Goal: Transaction & Acquisition: Purchase product/service

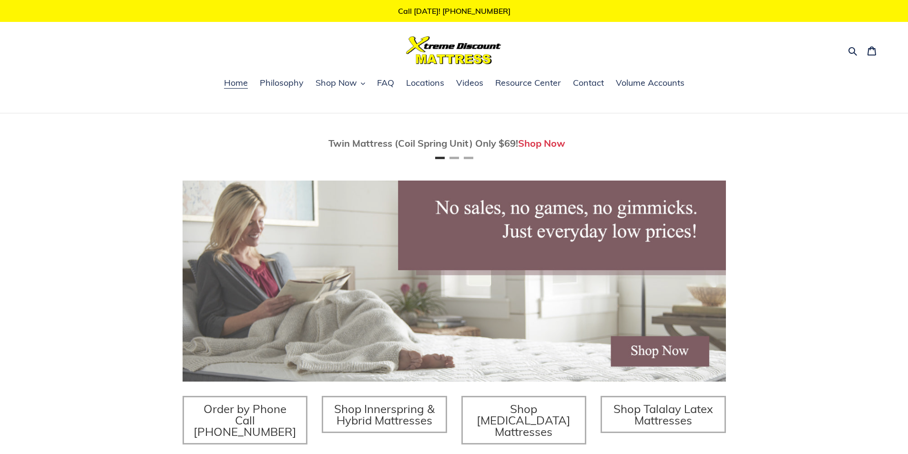
click at [544, 300] on img at bounding box center [454, 281] width 543 height 201
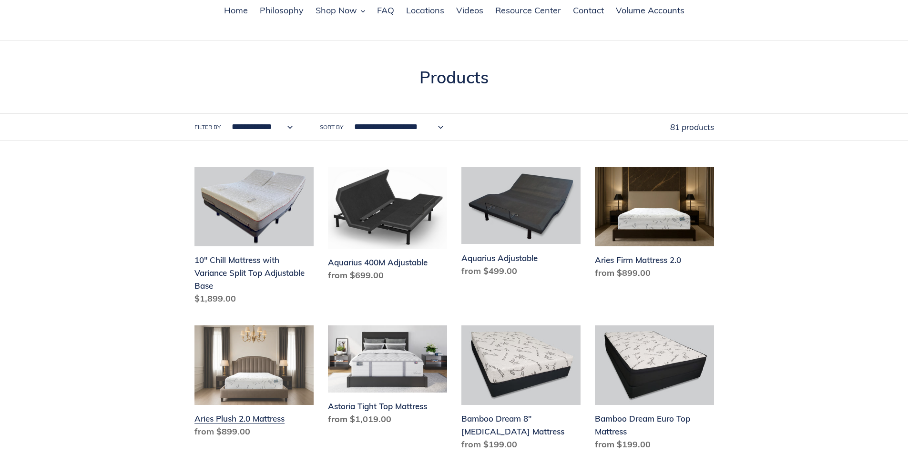
scroll to position [95, 0]
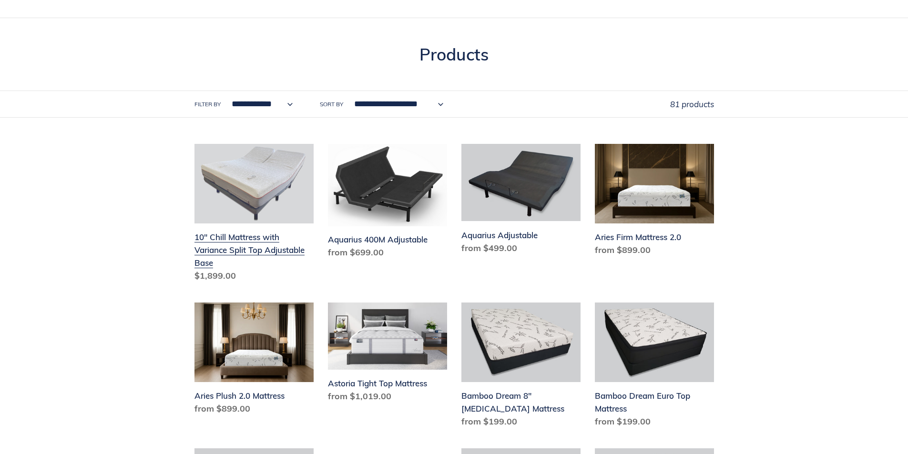
click at [268, 251] on link "10" Chill Mattress with Variance Split Top Adjustable Base" at bounding box center [253, 215] width 119 height 142
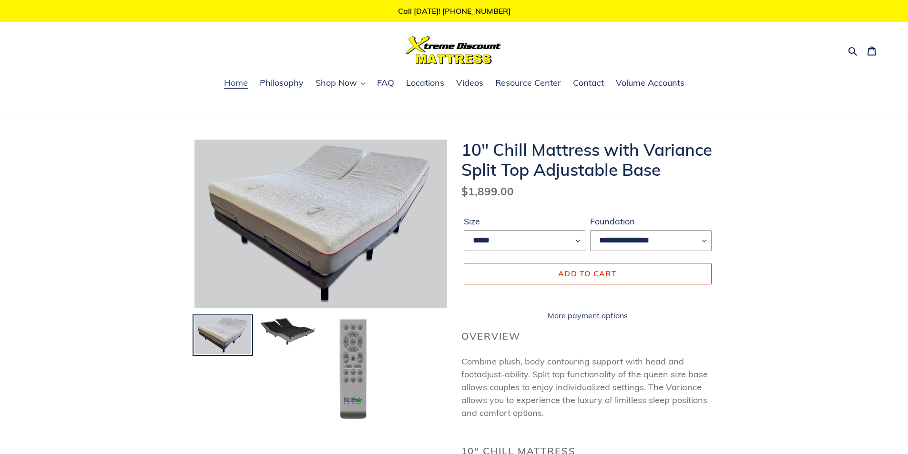
click at [236, 83] on span "Home" at bounding box center [236, 82] width 24 height 11
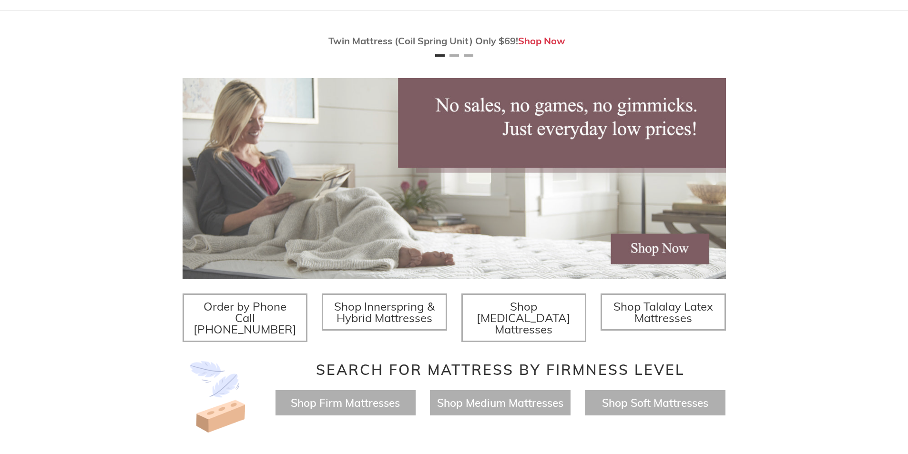
scroll to position [143, 0]
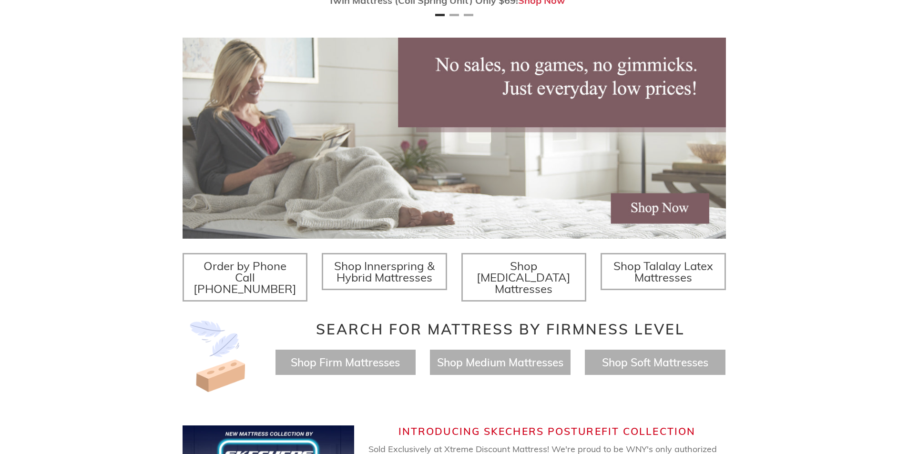
click at [411, 277] on span "Shop Innerspring & Hybrid Mattresses" at bounding box center [384, 272] width 101 height 26
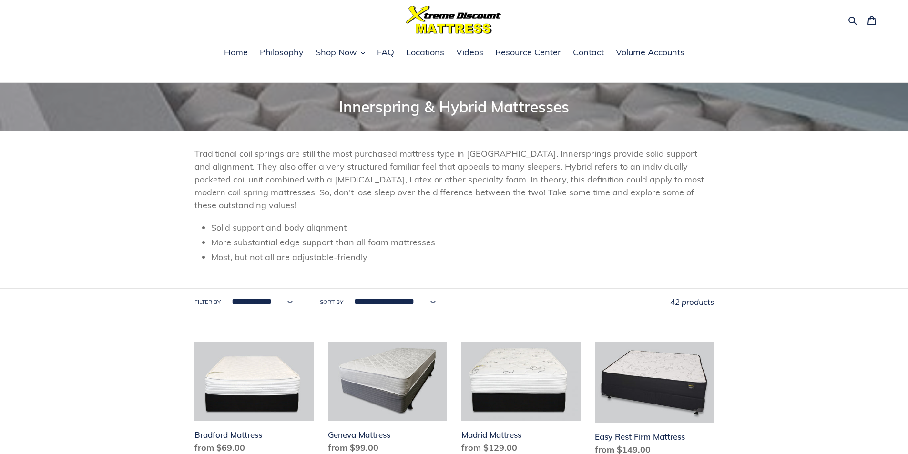
scroll to position [48, 0]
